Goal: Task Accomplishment & Management: Manage account settings

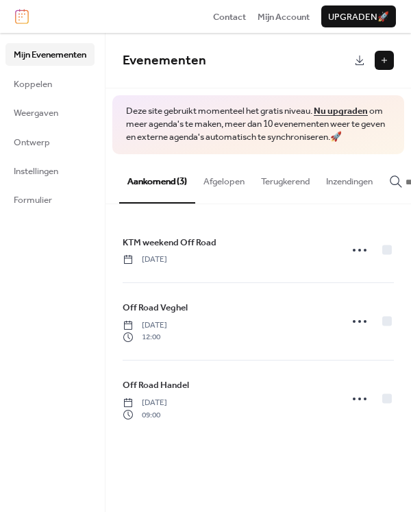
click at [342, 111] on link "Nu upgraden" at bounding box center [341, 111] width 54 height 18
click at [42, 84] on span "Koppelen" at bounding box center [33, 84] width 38 height 14
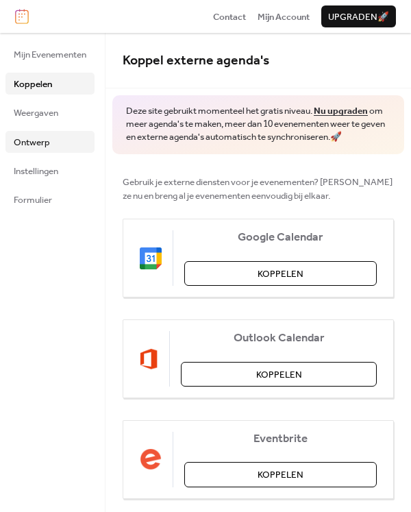
click at [34, 138] on span "Ontwerp" at bounding box center [32, 143] width 36 height 14
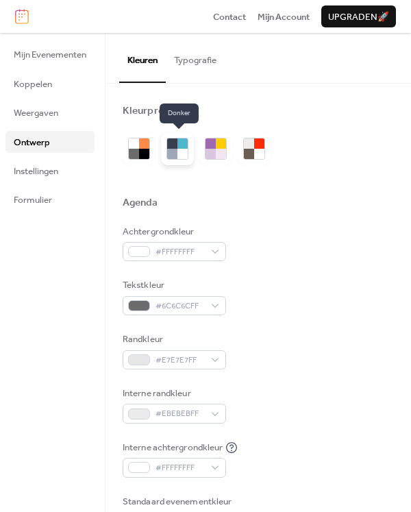
click at [179, 146] on div at bounding box center [182, 143] width 10 height 10
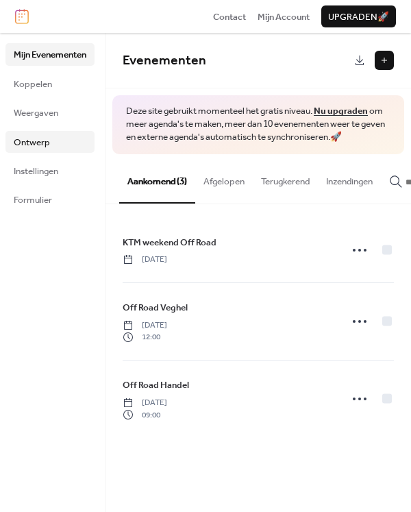
click at [22, 139] on span "Ontwerp" at bounding box center [32, 143] width 36 height 14
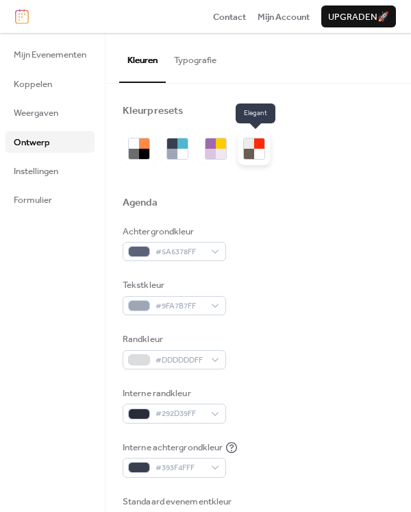
click at [260, 151] on div at bounding box center [259, 154] width 10 height 10
